Goal: Task Accomplishment & Management: Manage account settings

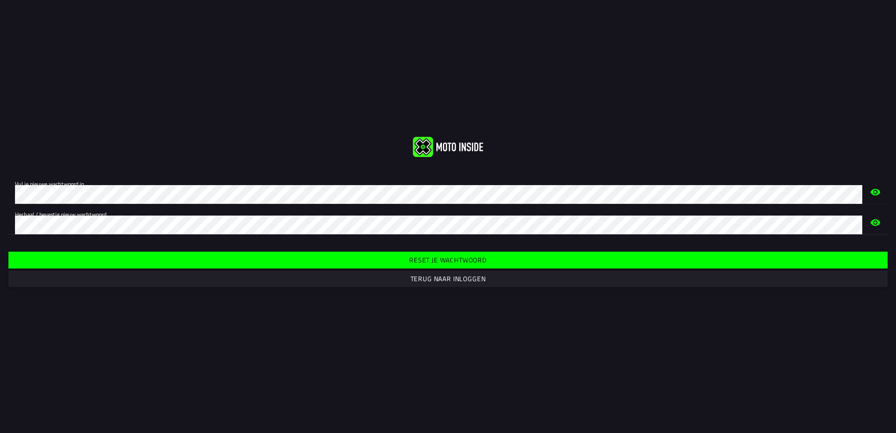
click at [0, 0] on slot "Reset je wachtwoord" at bounding box center [0, 0] width 0 height 0
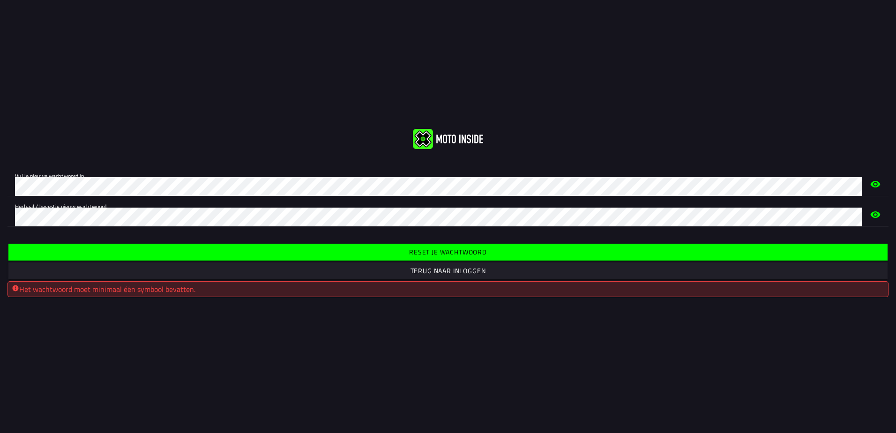
click at [876, 213] on icon "eye" at bounding box center [875, 215] width 11 height 30
click at [877, 214] on icon "eye" at bounding box center [875, 215] width 11 height 30
click at [0, 0] on slot "Reset je wachtwoord" at bounding box center [0, 0] width 0 height 0
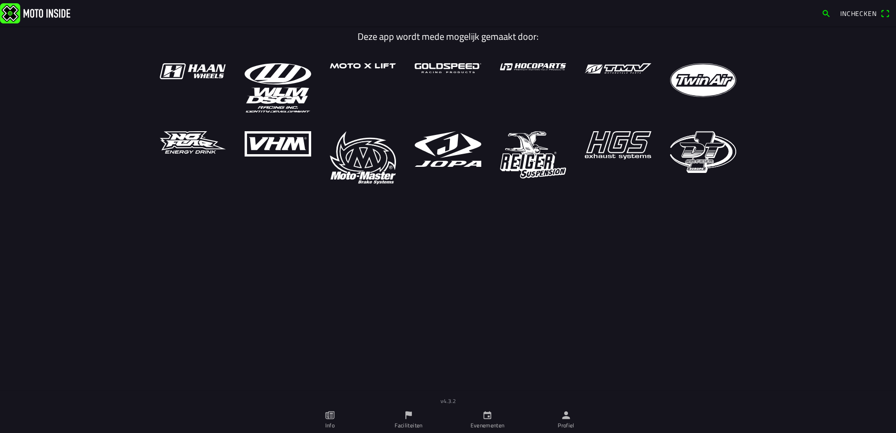
click at [482, 420] on link "Evenementen" at bounding box center [487, 420] width 79 height 26
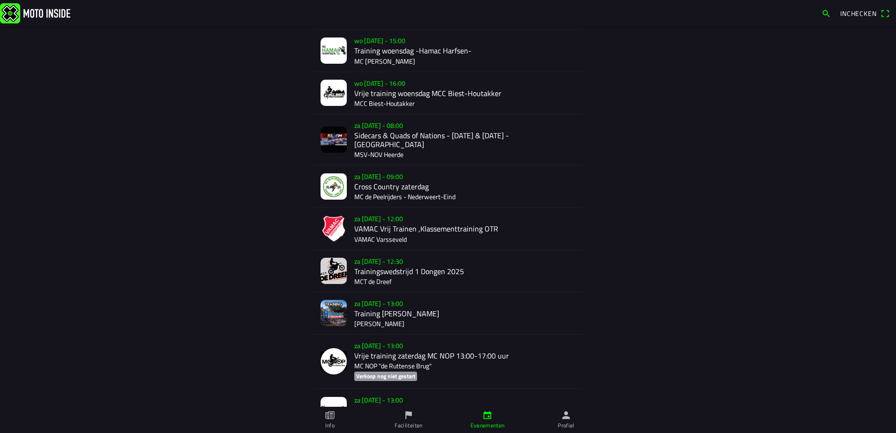
scroll to position [188, 0]
